Goal: Task Accomplishment & Management: Manage account settings

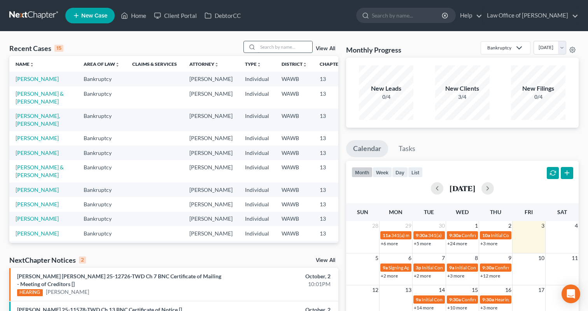
click at [277, 51] on input "search" at bounding box center [285, 46] width 54 height 11
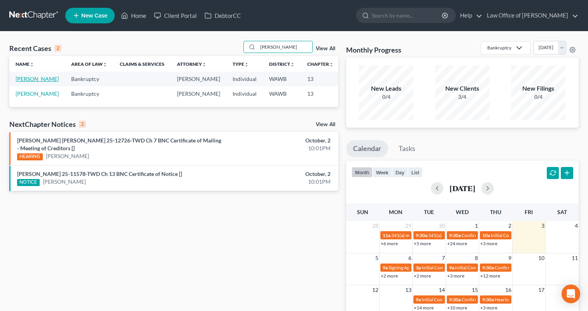
type input "[PERSON_NAME]"
click at [26, 82] on link "[PERSON_NAME]" at bounding box center [37, 78] width 43 height 7
select select "6"
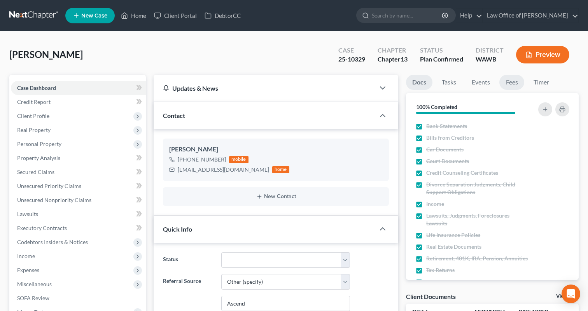
click at [522, 82] on link "Fees" at bounding box center [511, 82] width 25 height 15
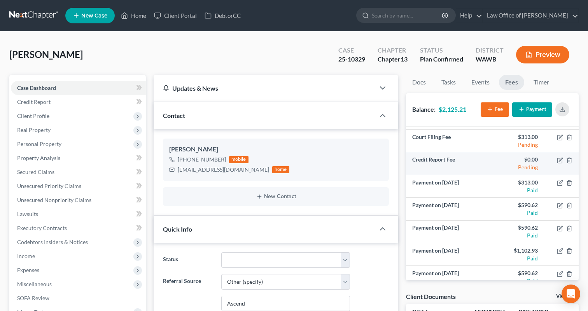
scroll to position [28, 0]
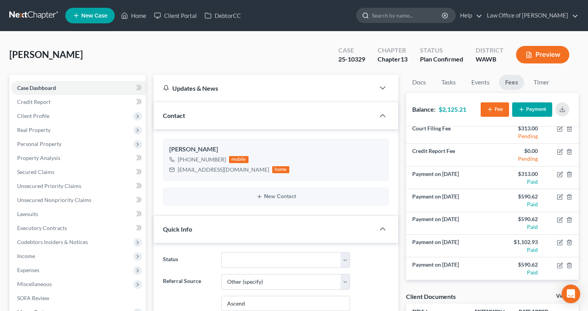
click at [403, 19] on input "search" at bounding box center [407, 15] width 71 height 14
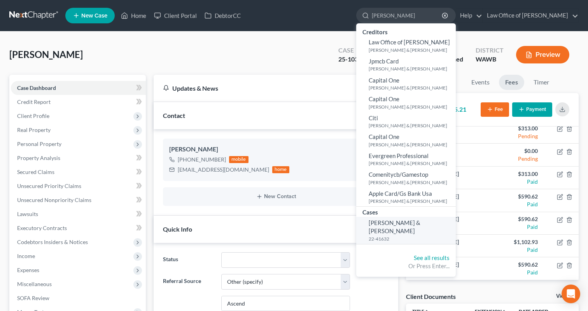
type input "[PERSON_NAME]"
click at [416, 235] on small "22-41632" at bounding box center [411, 238] width 85 height 7
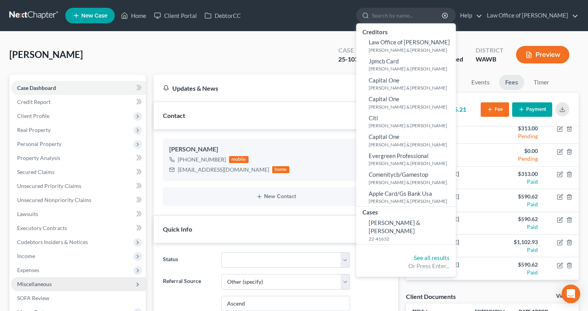
select select "6"
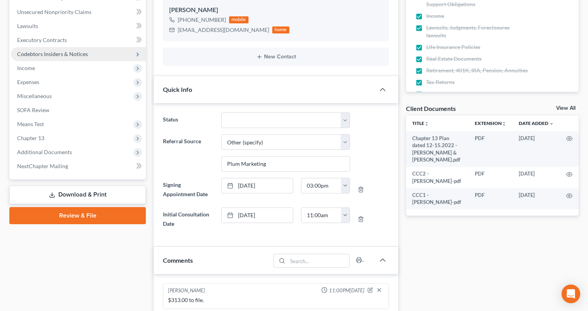
scroll to position [207, 0]
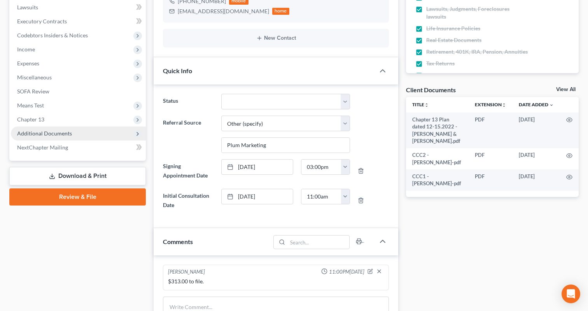
click at [72, 135] on span "Additional Documents" at bounding box center [78, 133] width 135 height 14
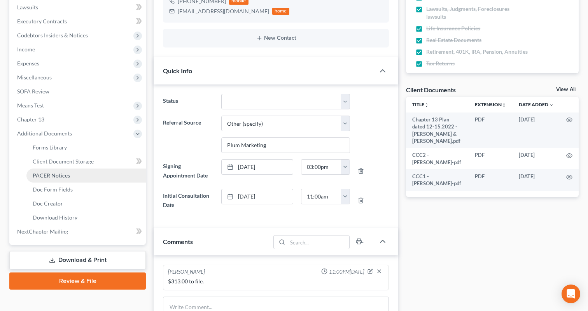
click at [76, 174] on link "PACER Notices" at bounding box center [85, 175] width 119 height 14
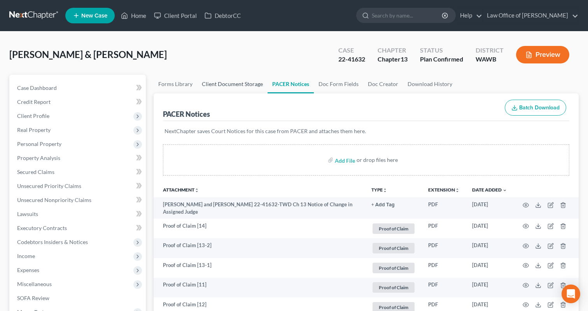
click at [222, 89] on link "Client Document Storage" at bounding box center [232, 84] width 70 height 19
select select "0"
select select "1"
select select "3"
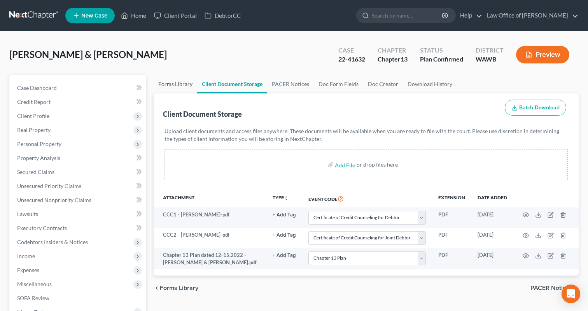
click at [178, 90] on link "Forms Library" at bounding box center [176, 84] width 44 height 19
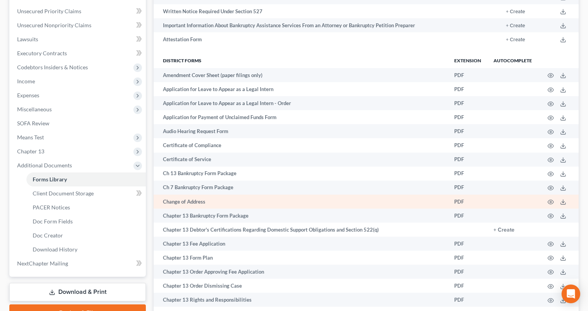
scroll to position [191, 0]
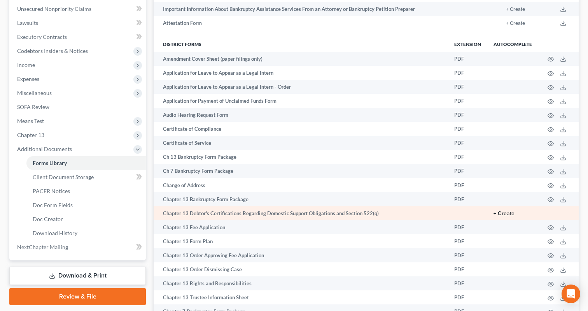
click at [504, 213] on button "+ Create" at bounding box center [504, 213] width 21 height 5
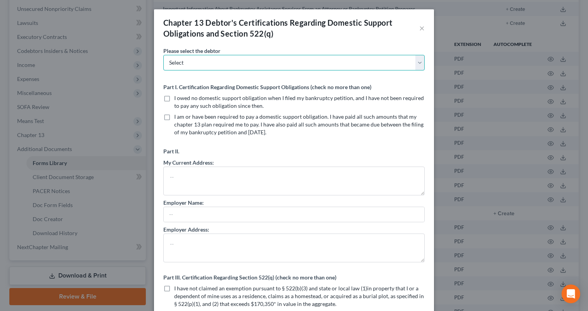
click at [304, 65] on select "Select [PERSON_NAME] [PERSON_NAME]" at bounding box center [293, 63] width 261 height 16
select select "0"
click at [163, 55] on select "Select [PERSON_NAME] [PERSON_NAME]" at bounding box center [293, 63] width 261 height 16
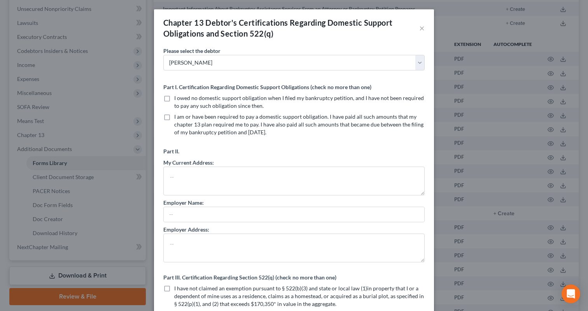
click at [174, 99] on label "I owed no domestic support obligation when I filed my bankruptcy petition, and …" at bounding box center [299, 102] width 250 height 16
click at [177, 99] on input "I owed no domestic support obligation when I filed my bankruptcy petition, and …" at bounding box center [179, 96] width 5 height 5
checkbox input "true"
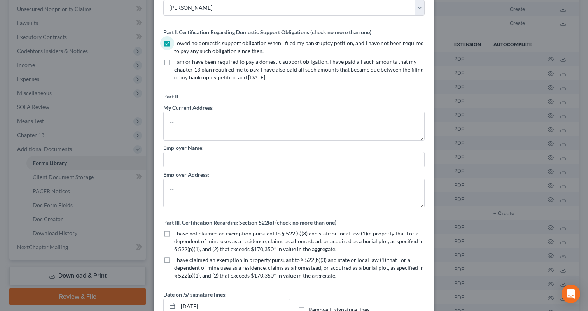
scroll to position [107, 0]
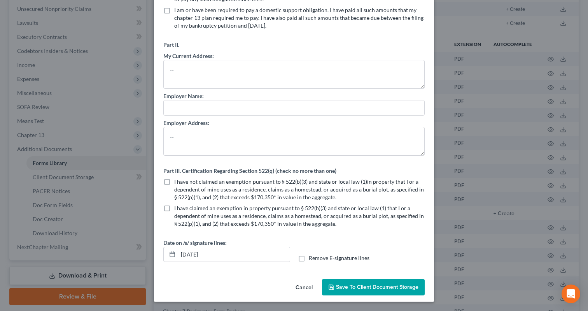
click at [174, 182] on label "I have not claimed an exemption pursuant to § 522(b)(3) and state or local law …" at bounding box center [299, 189] width 250 height 23
click at [177, 182] on input "I have not claimed an exemption pursuant to § 522(b)(3) and state or local law …" at bounding box center [179, 180] width 5 height 5
checkbox input "true"
click at [195, 255] on input "[DATE]" at bounding box center [234, 254] width 112 height 15
type input "[DATE]"
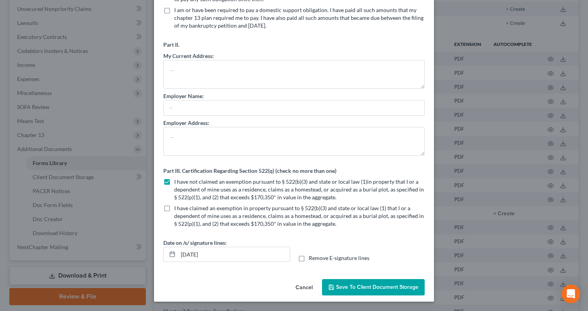
click at [366, 285] on span "Save to Client Document Storage" at bounding box center [377, 287] width 82 height 7
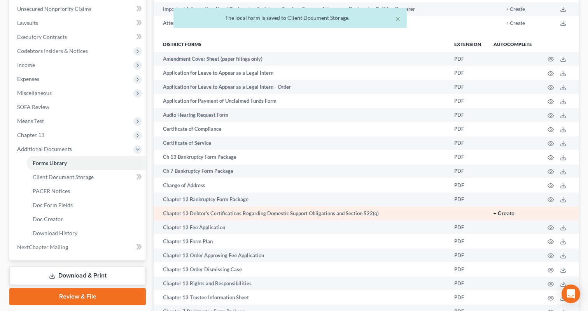
click at [506, 215] on button "+ Create" at bounding box center [504, 213] width 21 height 5
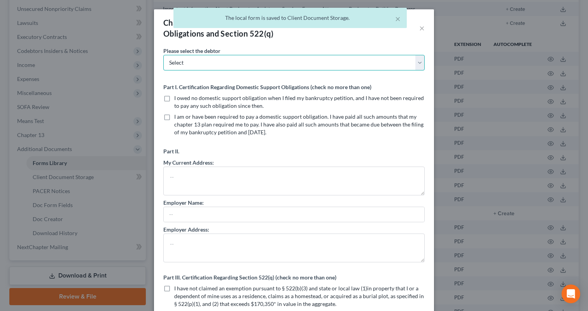
click at [315, 62] on select "Select [PERSON_NAME] [PERSON_NAME]" at bounding box center [293, 63] width 261 height 16
select select "1"
click at [163, 55] on select "Select [PERSON_NAME] [PERSON_NAME]" at bounding box center [293, 63] width 261 height 16
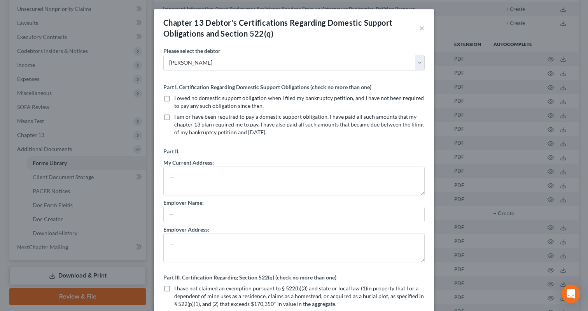
click at [174, 98] on label "I owed no domestic support obligation when I filed my bankruptcy petition, and …" at bounding box center [299, 102] width 250 height 16
click at [177, 98] on input "I owed no domestic support obligation when I filed my bankruptcy petition, and …" at bounding box center [179, 96] width 5 height 5
checkbox input "true"
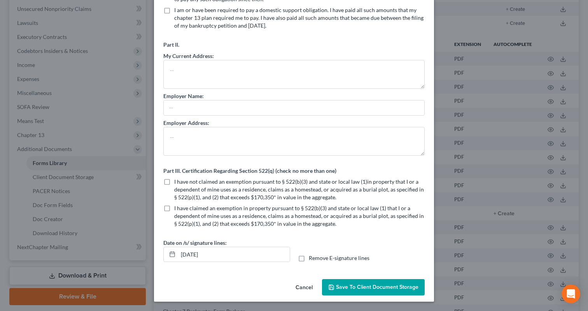
click at [174, 184] on label "I have not claimed an exemption pursuant to § 522(b)(3) and state or local law …" at bounding box center [299, 189] width 250 height 23
click at [177, 183] on input "I have not claimed an exemption pursuant to § 522(b)(3) and state or local law …" at bounding box center [179, 180] width 5 height 5
checkbox input "true"
click at [195, 255] on input "[DATE]" at bounding box center [234, 254] width 112 height 15
click at [358, 294] on button "Save to Client Document Storage" at bounding box center [373, 287] width 103 height 16
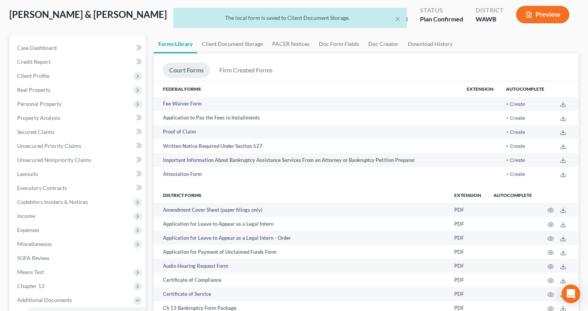
scroll to position [0, 0]
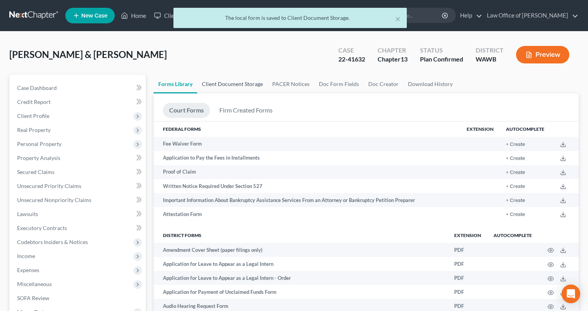
click at [222, 86] on link "Client Document Storage" at bounding box center [232, 84] width 70 height 19
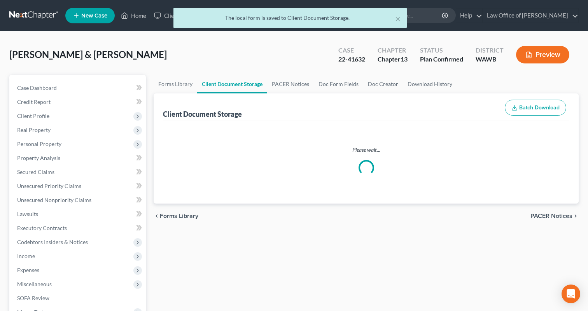
select select "0"
select select "1"
select select "3"
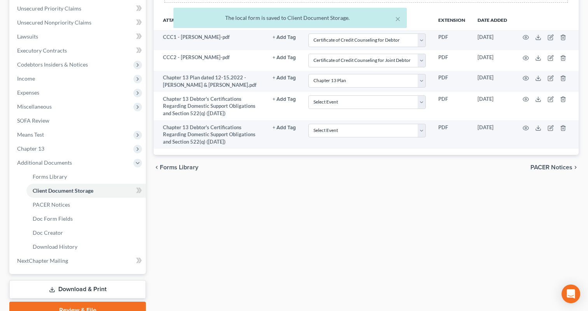
scroll to position [147, 0]
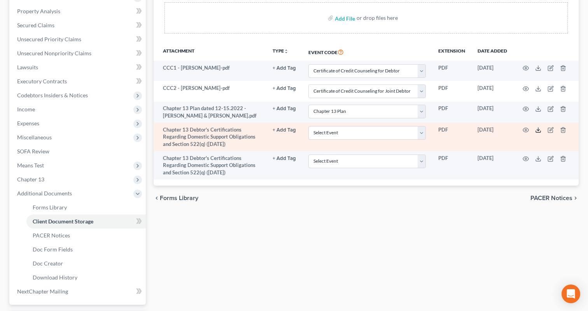
click at [538, 132] on icon at bounding box center [538, 132] width 5 height 2
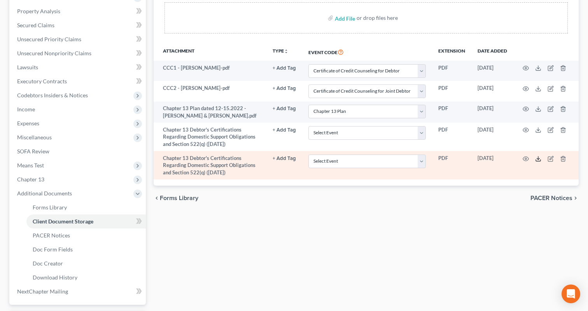
click at [539, 159] on icon at bounding box center [538, 159] width 6 height 6
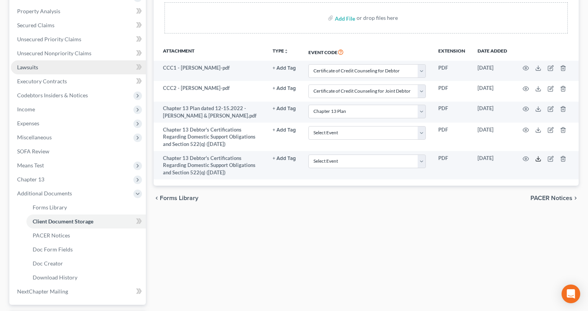
scroll to position [0, 0]
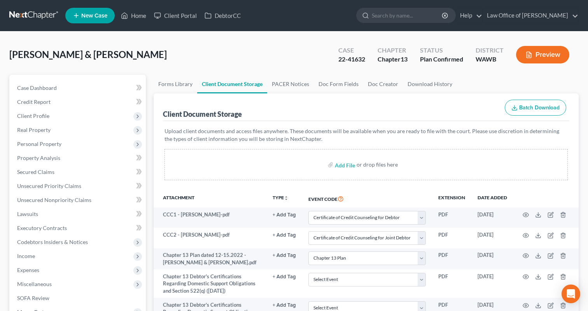
click at [41, 18] on link at bounding box center [34, 16] width 50 height 14
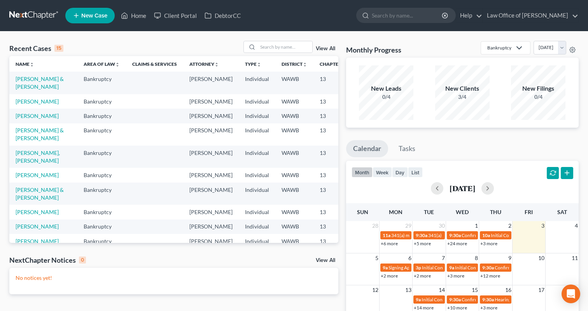
click at [327, 260] on link "View All" at bounding box center [325, 259] width 19 height 5
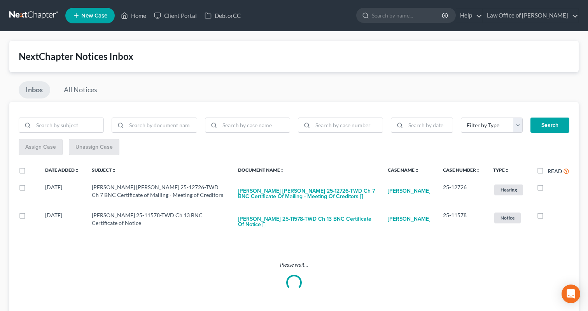
click at [548, 170] on label "Read" at bounding box center [559, 170] width 22 height 9
click at [551, 170] on input "Read" at bounding box center [553, 168] width 5 height 5
checkbox input "true"
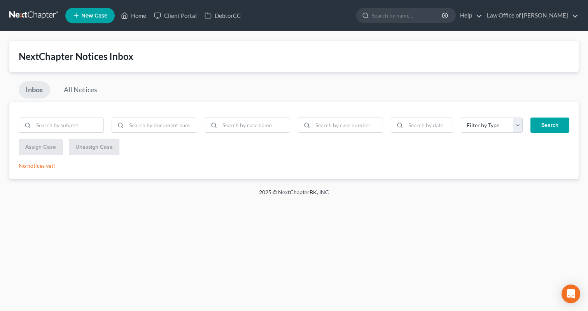
click at [42, 19] on link at bounding box center [34, 16] width 50 height 14
